Goal: Information Seeking & Learning: Learn about a topic

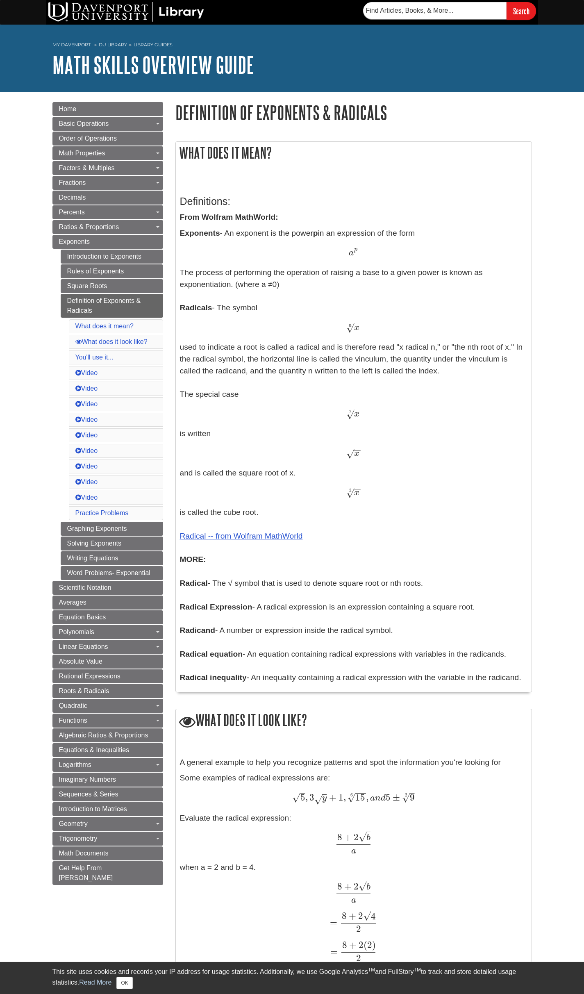
click at [245, 631] on p "Exponents - An exponent is the power p in an expression of the form a p a p The…" at bounding box center [354, 456] width 348 height 456
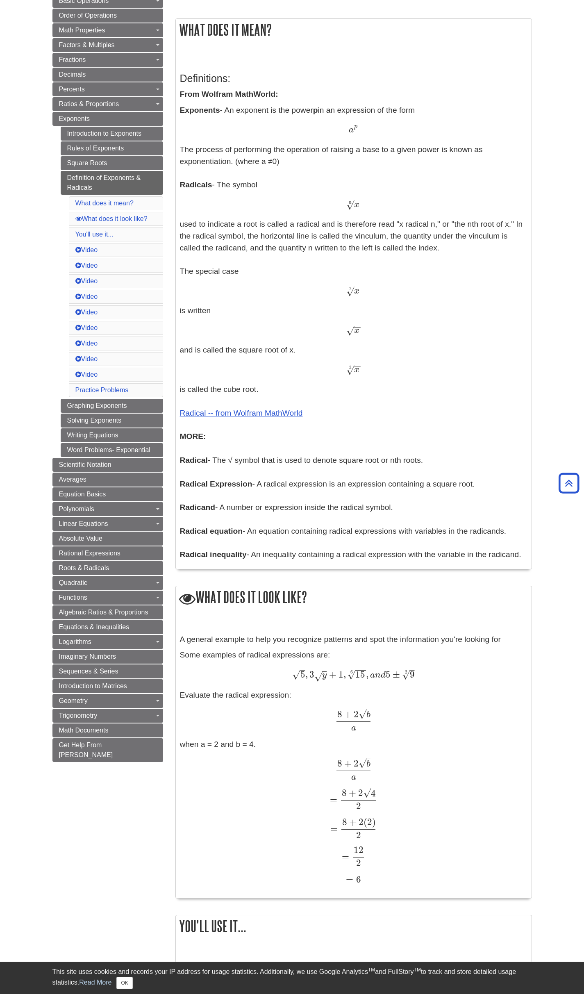
scroll to position [82, 0]
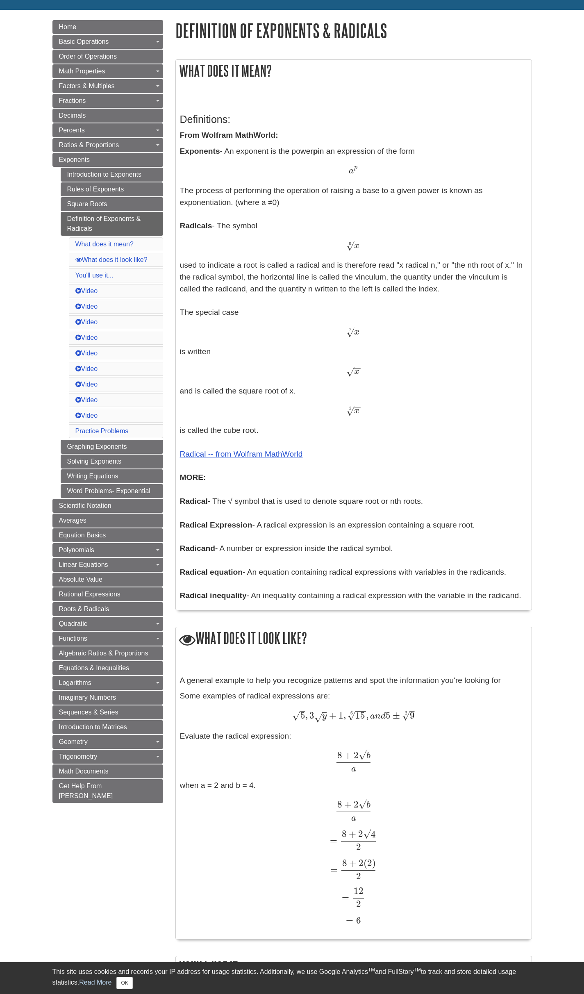
click at [196, 501] on b "Radical" at bounding box center [194, 501] width 28 height 9
drag, startPoint x: 300, startPoint y: 265, endPoint x: 378, endPoint y: 264, distance: 78.3
click at [378, 264] on p "Exponents - An exponent is the power p in an expression of the form a p a p The…" at bounding box center [354, 374] width 348 height 456
click at [196, 226] on b "Radicals" at bounding box center [196, 225] width 32 height 9
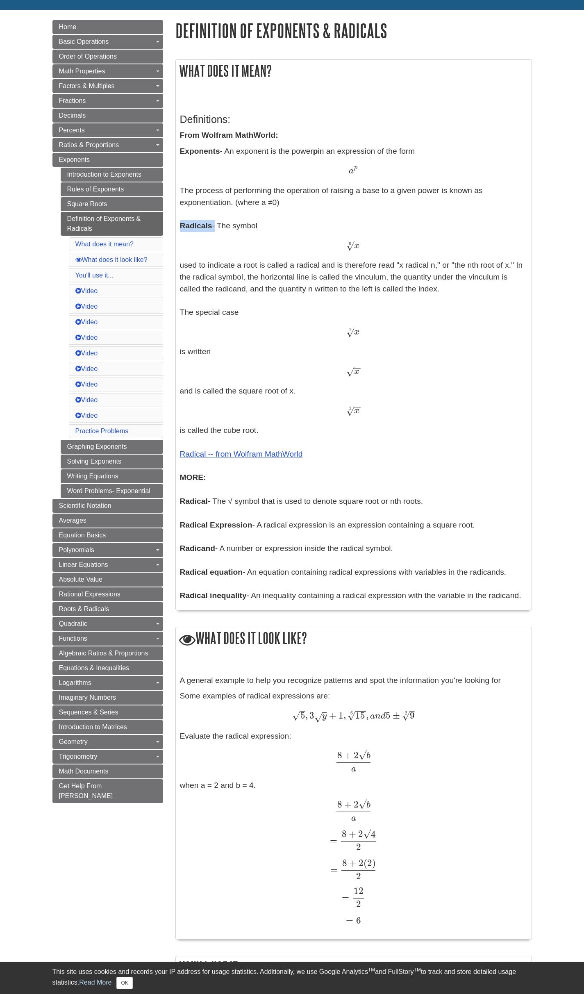
click at [196, 226] on b "Radicals" at bounding box center [196, 225] width 32 height 9
copy p "Radicals"
